Goal: Book appointment/travel/reservation

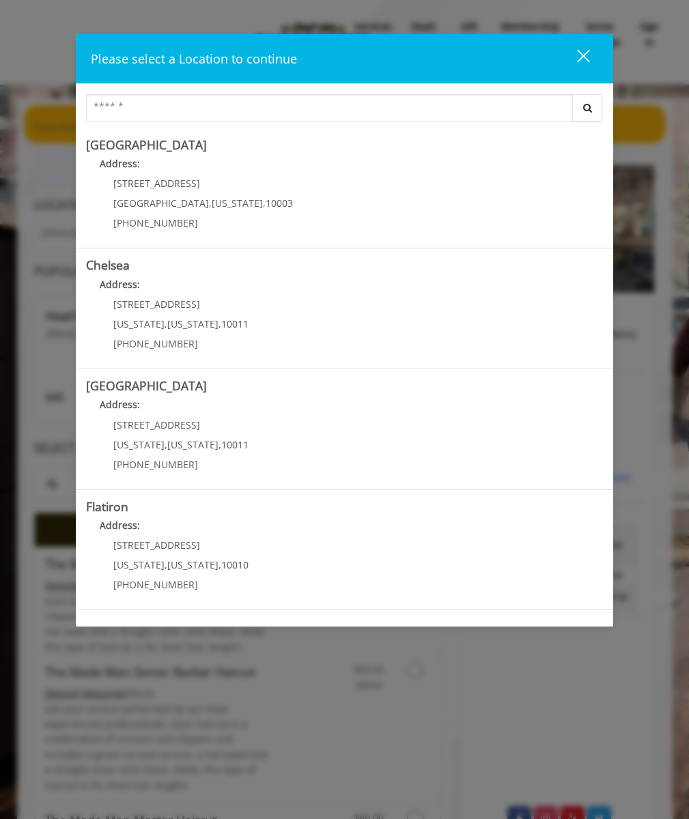
click at [340, 188] on Village "[GEOGRAPHIC_DATA] Address: [STREET_ADDRESS][US_STATE] (212) 598-1840" at bounding box center [344, 189] width 517 height 100
